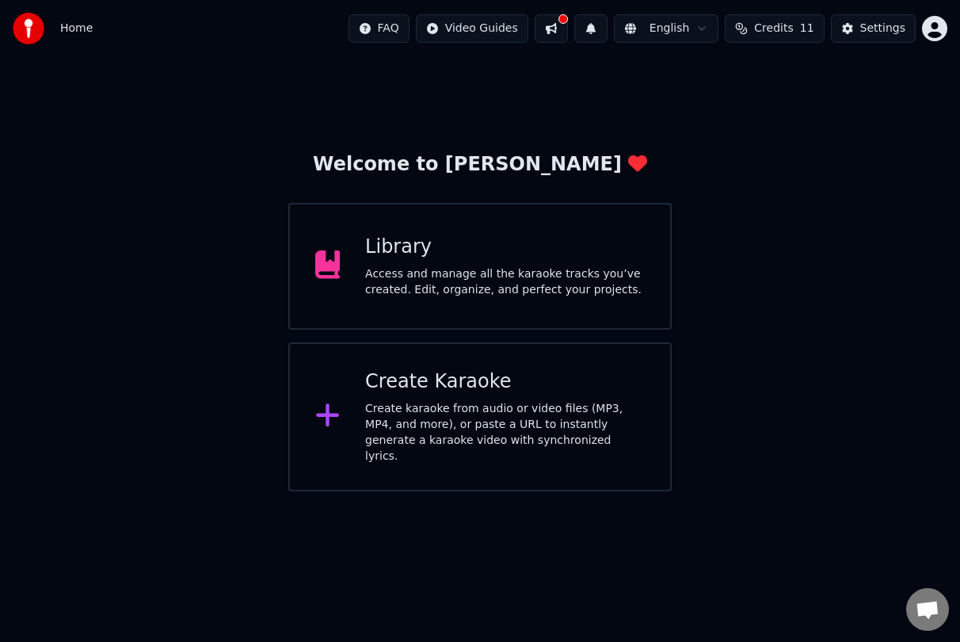
click at [811, 27] on span "11" at bounding box center [807, 29] width 14 height 16
click at [743, 98] on td "11" at bounding box center [751, 105] width 71 height 29
click at [851, 28] on button "Settings" at bounding box center [873, 28] width 85 height 29
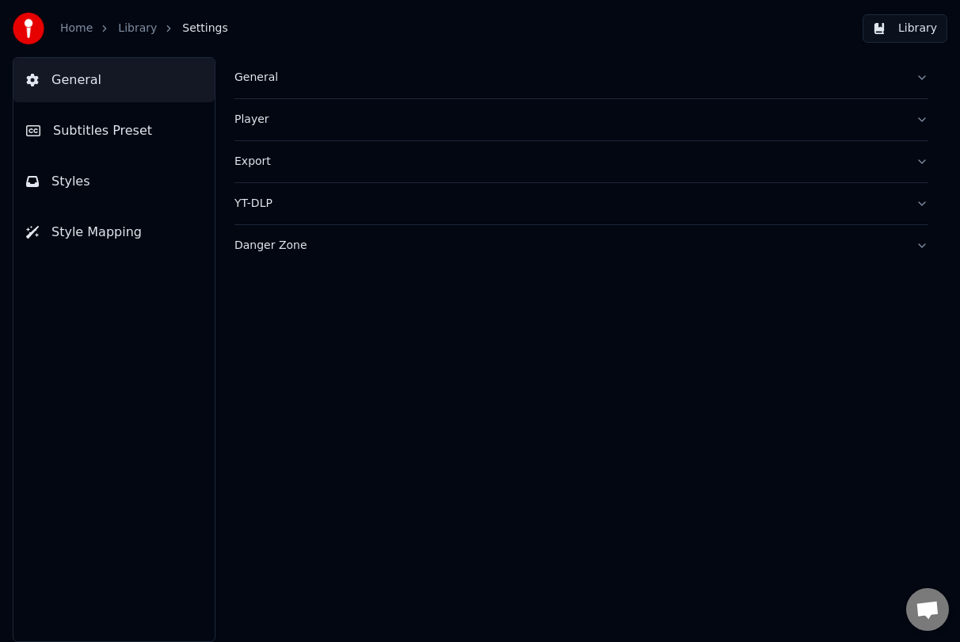
click at [63, 34] on link "Home" at bounding box center [76, 29] width 32 height 16
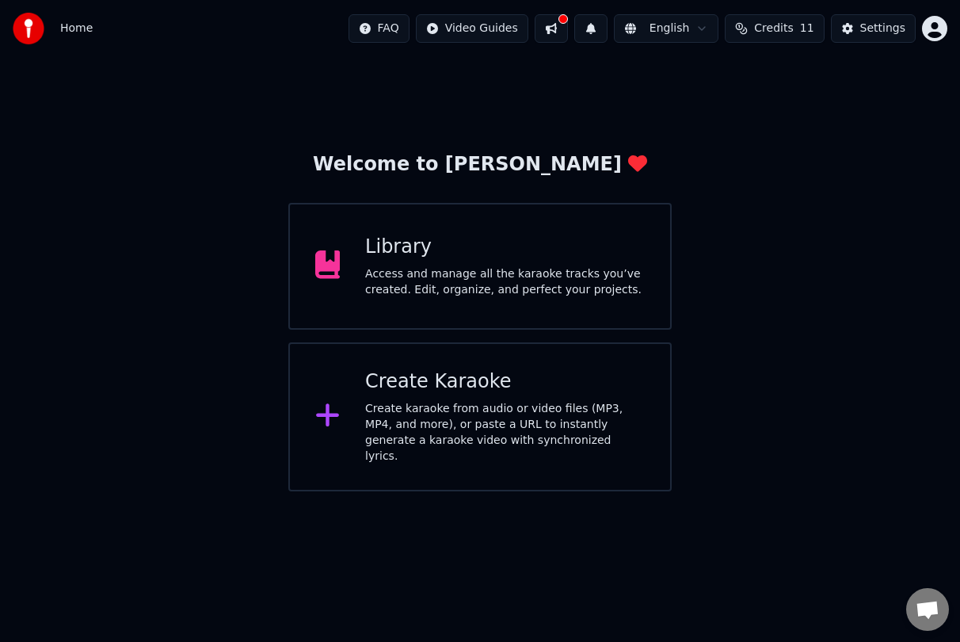
click at [873, 132] on div "Welcome to Youka Library Access and manage all the karaoke tracks you’ve create…" at bounding box center [480, 274] width 960 height 434
click at [500, 377] on div "Create Karaoke" at bounding box center [505, 381] width 280 height 25
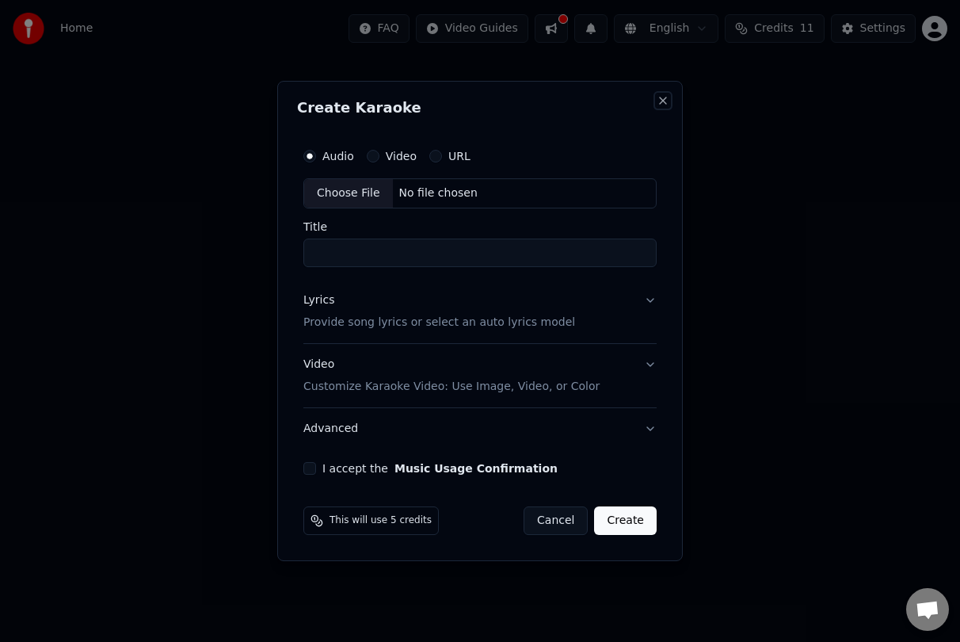
click at [663, 105] on button "Close" at bounding box center [663, 100] width 13 height 13
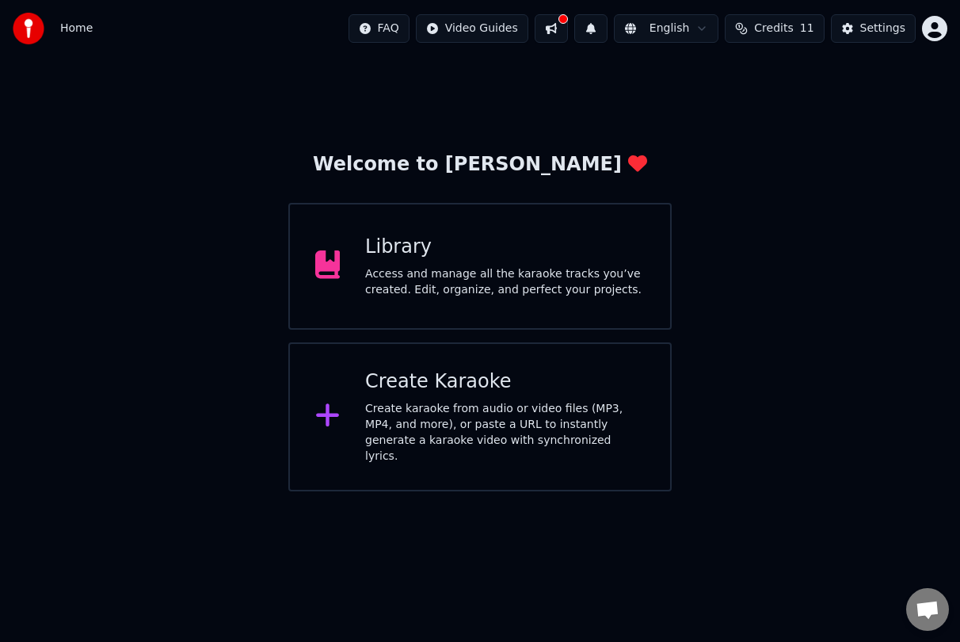
click at [433, 391] on div "Create Karaoke" at bounding box center [505, 381] width 280 height 25
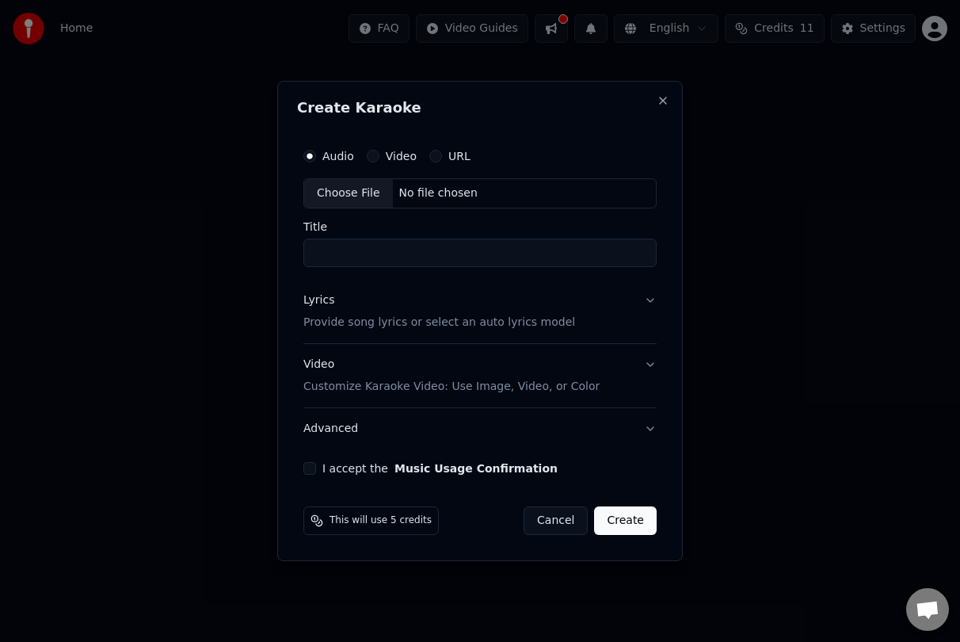
click at [330, 190] on div "Choose File" at bounding box center [348, 193] width 89 height 29
click at [421, 185] on div "Choose File No file chosen" at bounding box center [479, 193] width 353 height 30
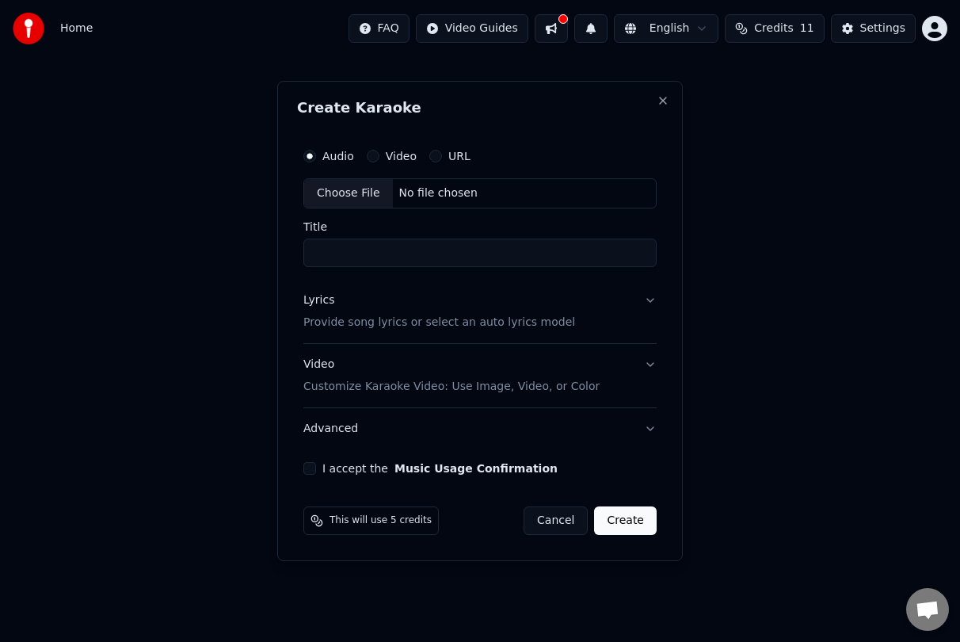
drag, startPoint x: 890, startPoint y: 197, endPoint x: 901, endPoint y: 185, distance: 16.3
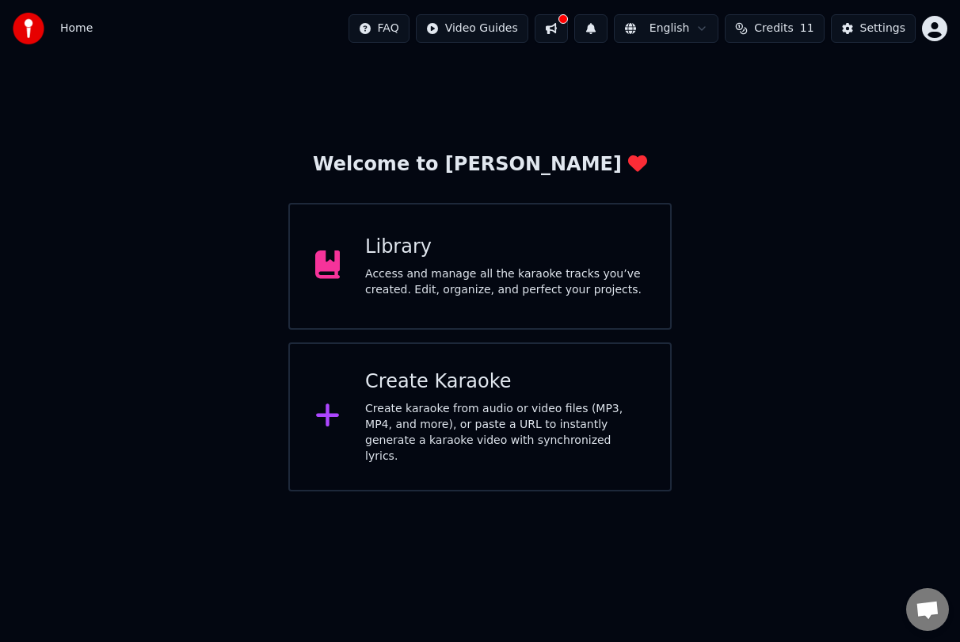
click at [494, 418] on div "Create karaoke from audio or video files (MP3, MP4, and more), or paste a URL t…" at bounding box center [505, 432] width 280 height 63
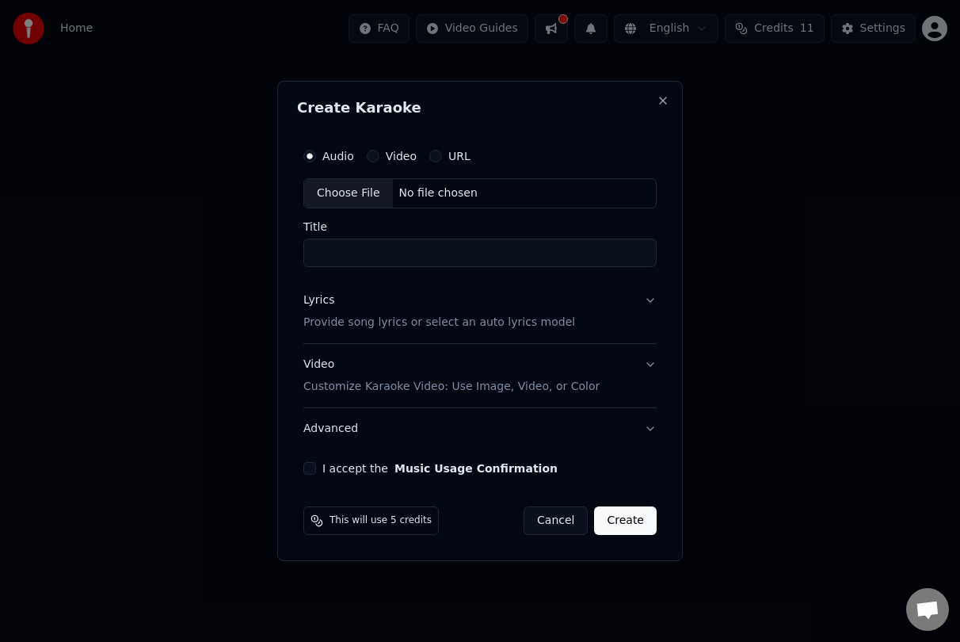
click at [384, 201] on div "Choose File" at bounding box center [348, 193] width 89 height 29
click at [404, 254] on input "**********" at bounding box center [479, 253] width 353 height 29
type input "********"
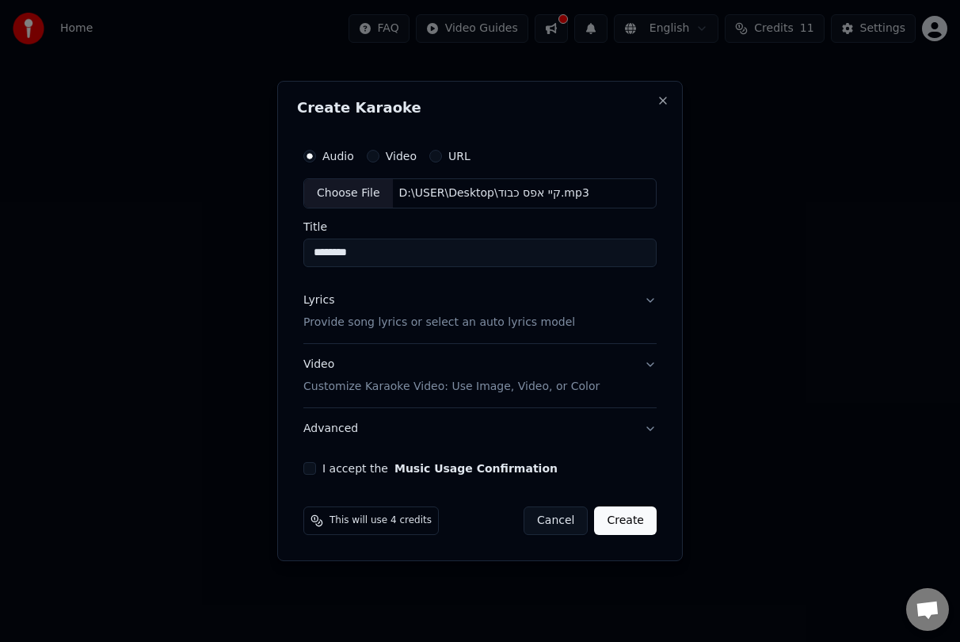
click at [535, 319] on p "Provide song lyrics or select an auto lyrics model" at bounding box center [439, 323] width 272 height 16
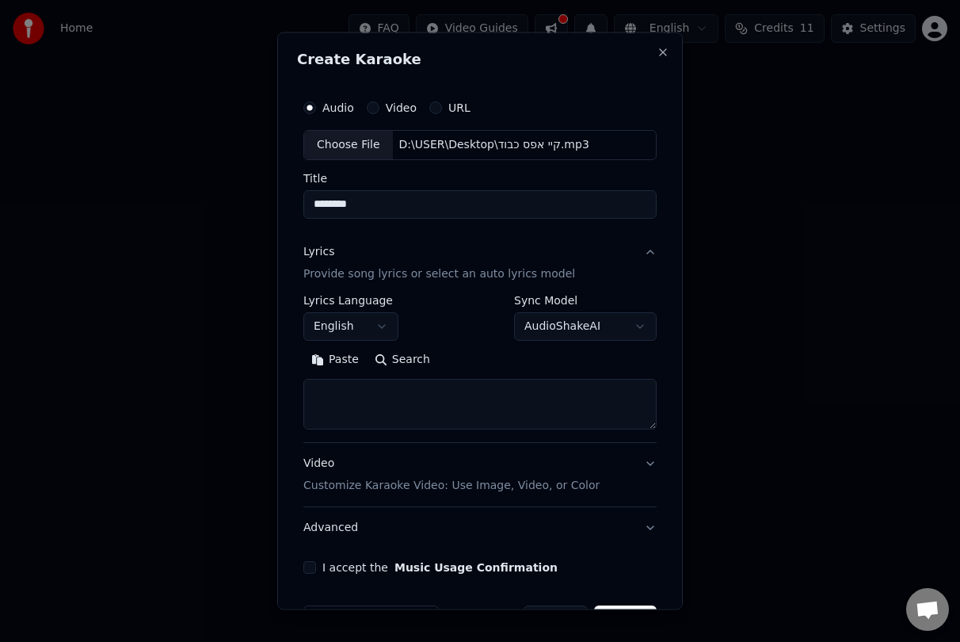
click at [415, 404] on textarea at bounding box center [479, 403] width 353 height 51
paste textarea "**********"
type textarea "**********"
click at [361, 328] on body "**********" at bounding box center [480, 245] width 960 height 491
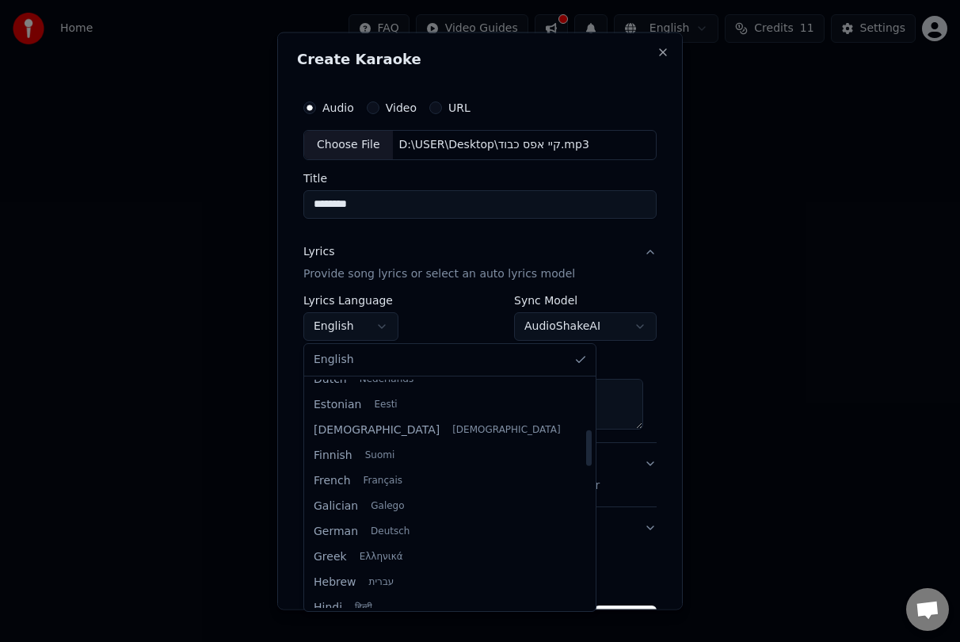
scroll to position [396, 0]
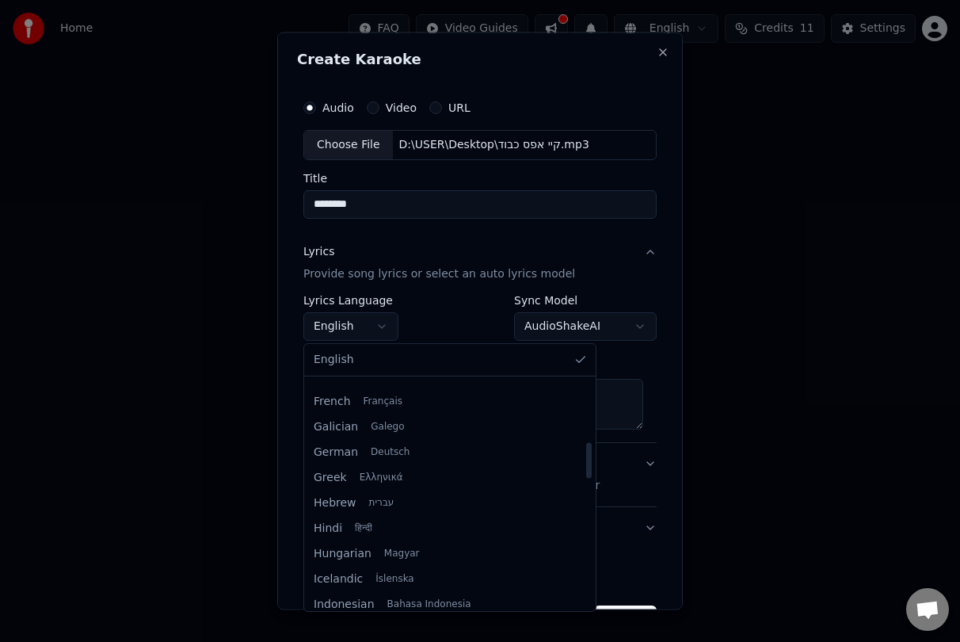
select select "**"
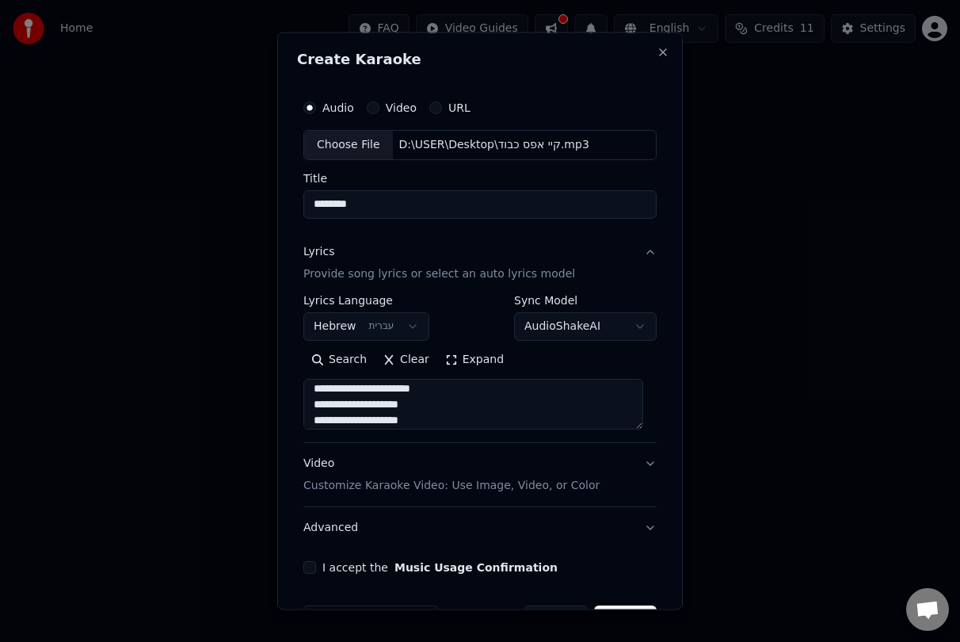
click at [317, 561] on div "I accept the Music Usage Confirmation" at bounding box center [479, 566] width 353 height 13
click at [316, 563] on div "I accept the Music Usage Confirmation" at bounding box center [479, 566] width 353 height 13
click at [312, 570] on button "I accept the Music Usage Confirmation" at bounding box center [309, 566] width 13 height 13
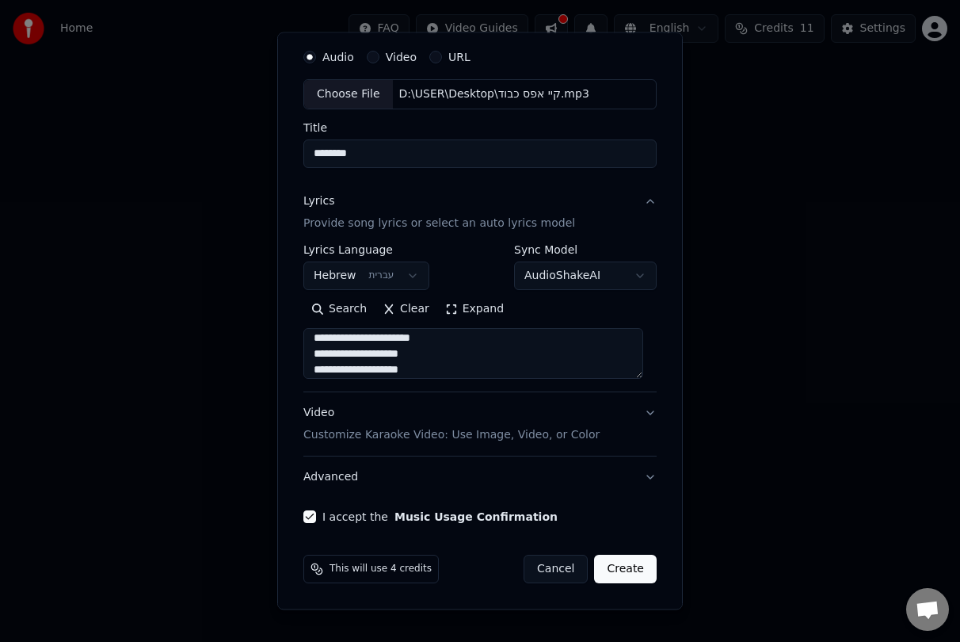
click at [622, 560] on button "Create" at bounding box center [625, 569] width 63 height 29
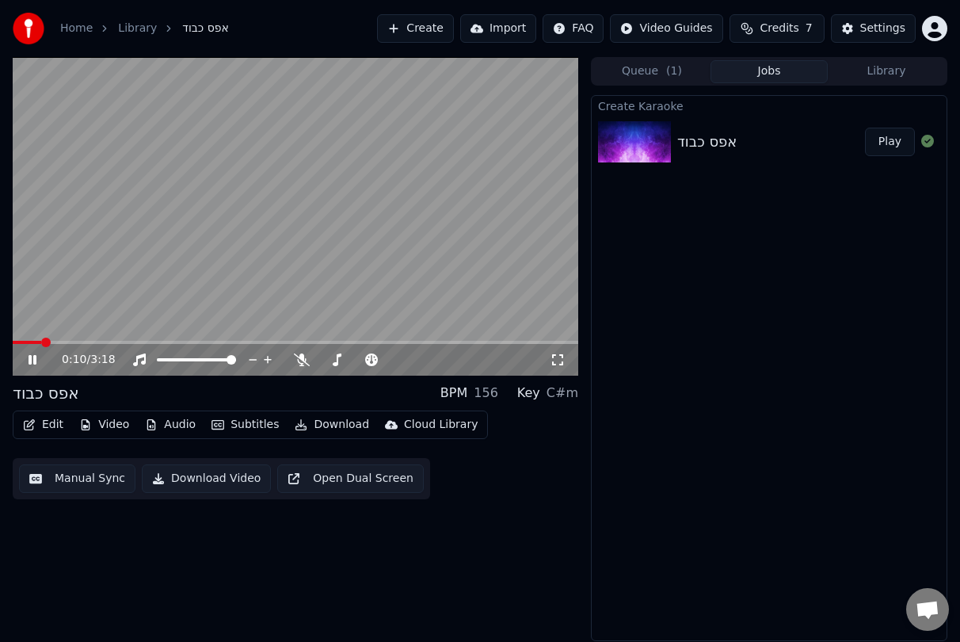
click at [121, 392] on div "אפס כבוד BPM 156 Key C#m" at bounding box center [296, 393] width 566 height 22
click at [27, 363] on icon at bounding box center [43, 359] width 36 height 13
click at [216, 482] on button "Download Video" at bounding box center [206, 478] width 129 height 29
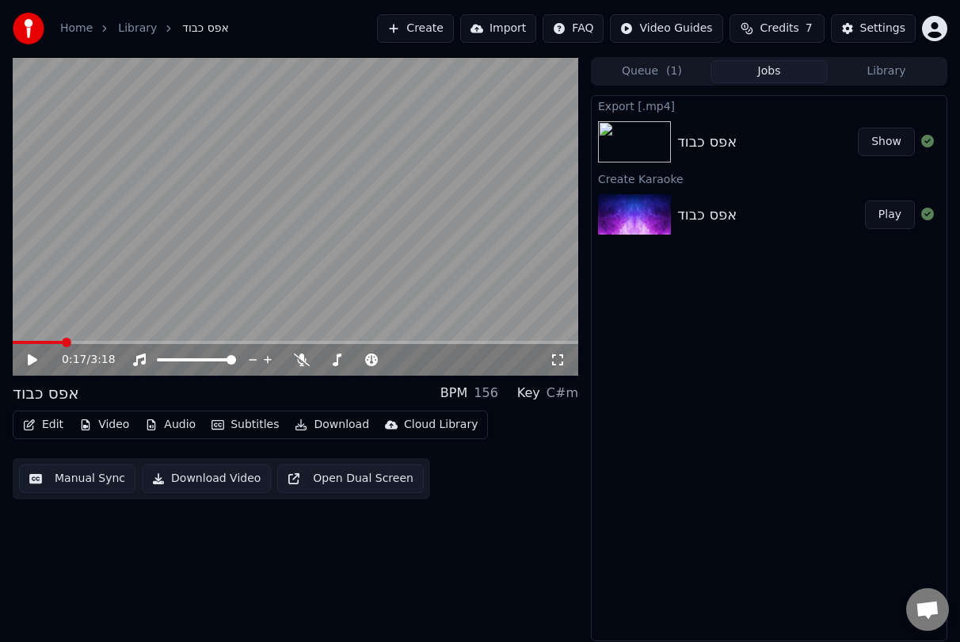
click at [36, 365] on icon at bounding box center [43, 359] width 36 height 13
click at [180, 333] on video at bounding box center [296, 216] width 566 height 319
click at [176, 343] on span at bounding box center [296, 342] width 566 height 3
click at [32, 359] on icon at bounding box center [33, 359] width 10 height 11
click at [336, 353] on div at bounding box center [374, 360] width 128 height 16
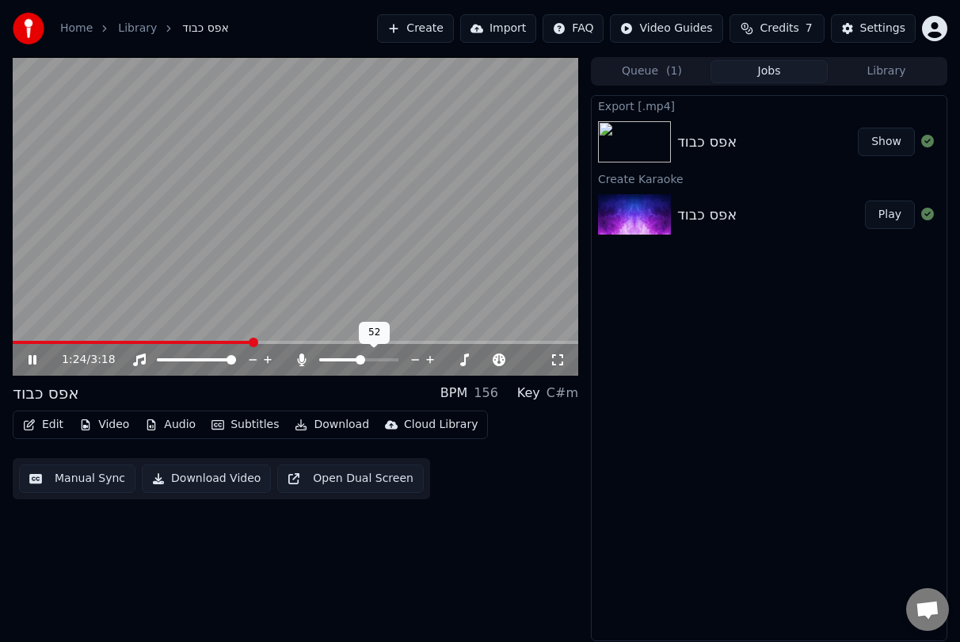
click at [361, 358] on span at bounding box center [361, 360] width 10 height 10
click at [456, 341] on span at bounding box center [296, 342] width 566 height 3
click at [395, 364] on span at bounding box center [394, 360] width 10 height 10
click at [487, 392] on div "BPM 156" at bounding box center [470, 393] width 58 height 19
click at [487, 392] on div "156" at bounding box center [486, 393] width 25 height 19
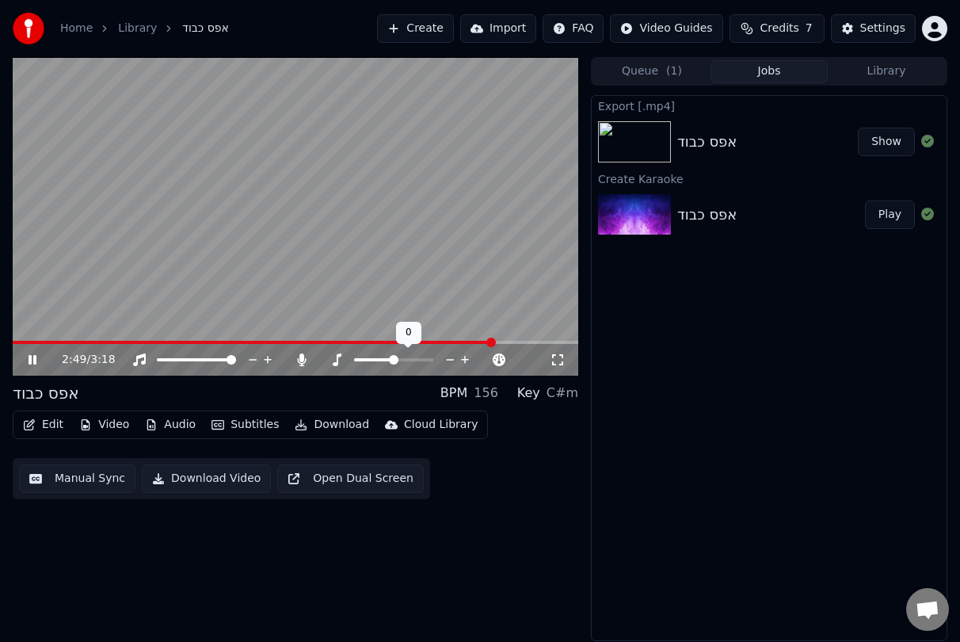
click at [467, 357] on icon at bounding box center [465, 360] width 15 height 16
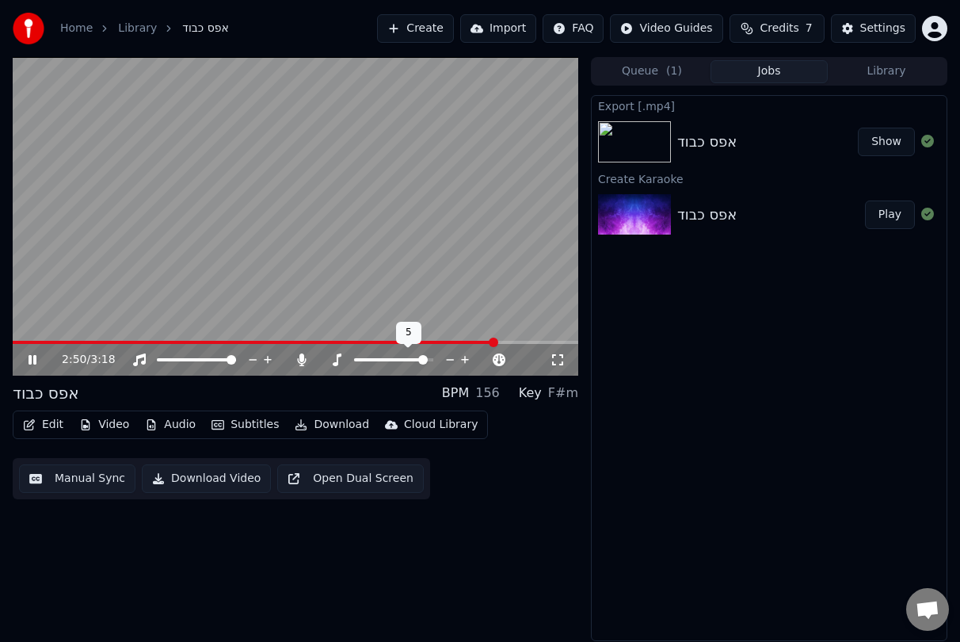
click at [467, 357] on icon at bounding box center [465, 360] width 15 height 16
click at [452, 360] on icon at bounding box center [450, 360] width 8 height 2
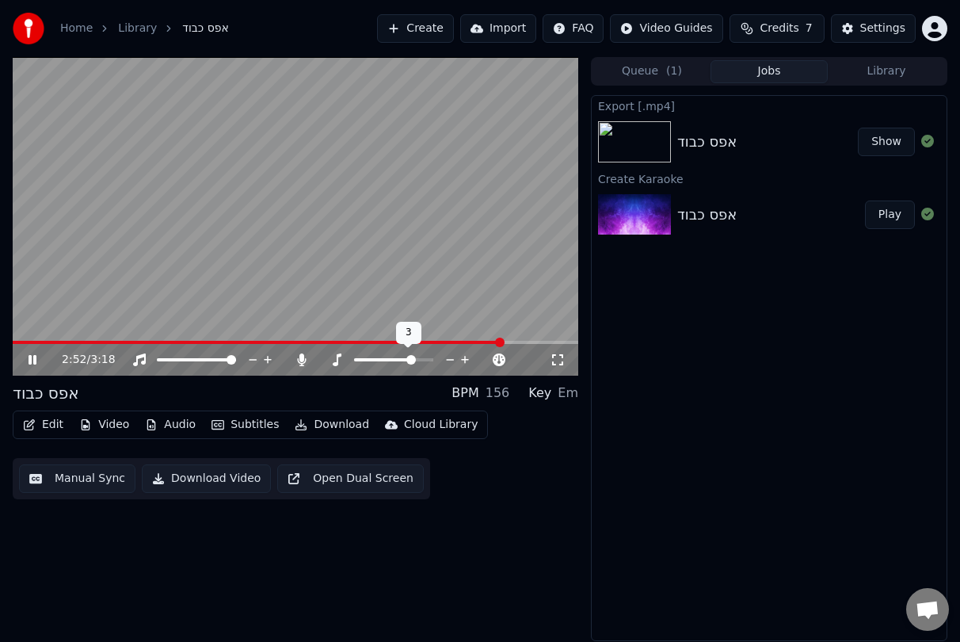
click at [452, 360] on icon at bounding box center [450, 360] width 8 height 2
click at [265, 357] on icon at bounding box center [268, 360] width 15 height 16
